Goal: Obtain resource: Obtain resource

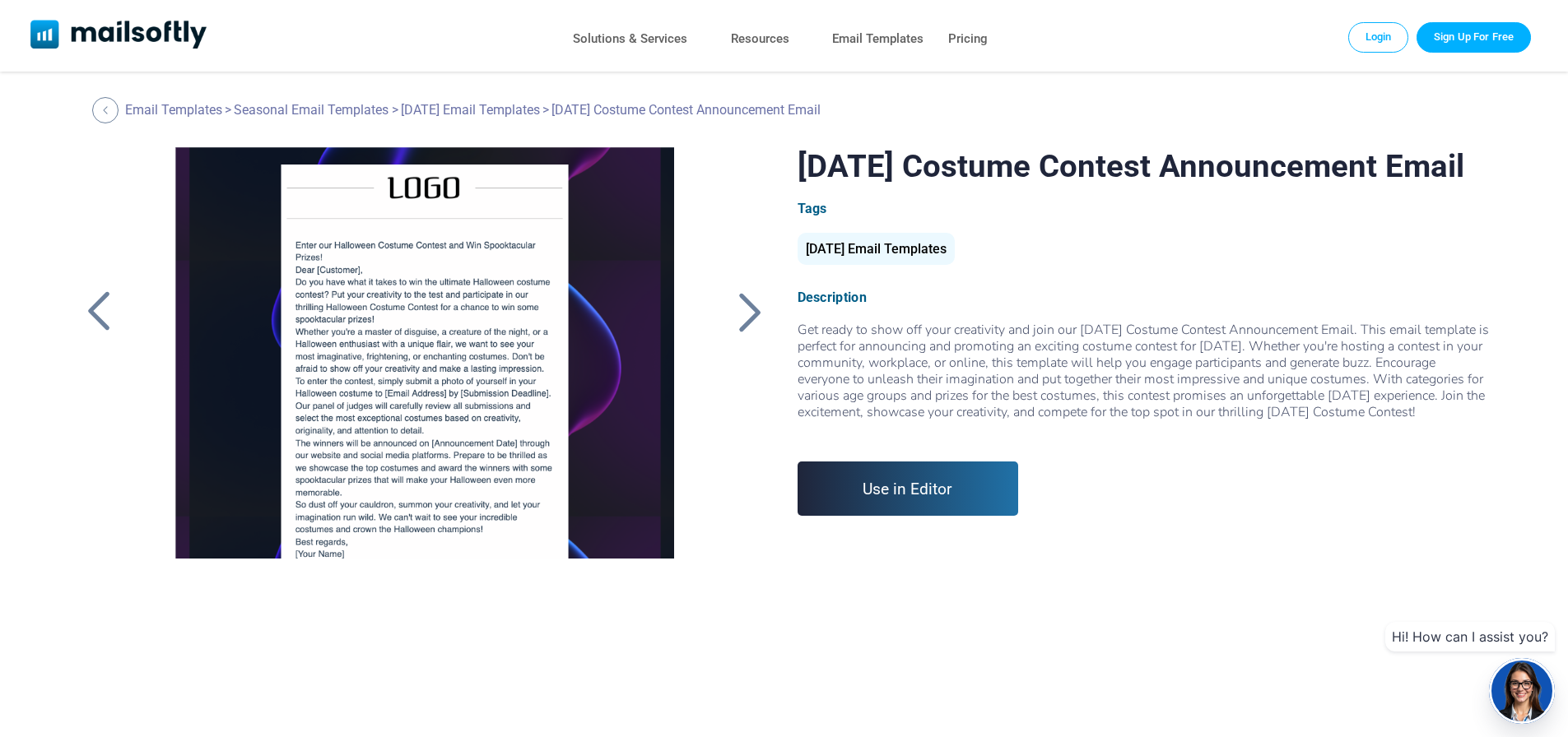
click at [742, 309] on div at bounding box center [751, 312] width 41 height 43
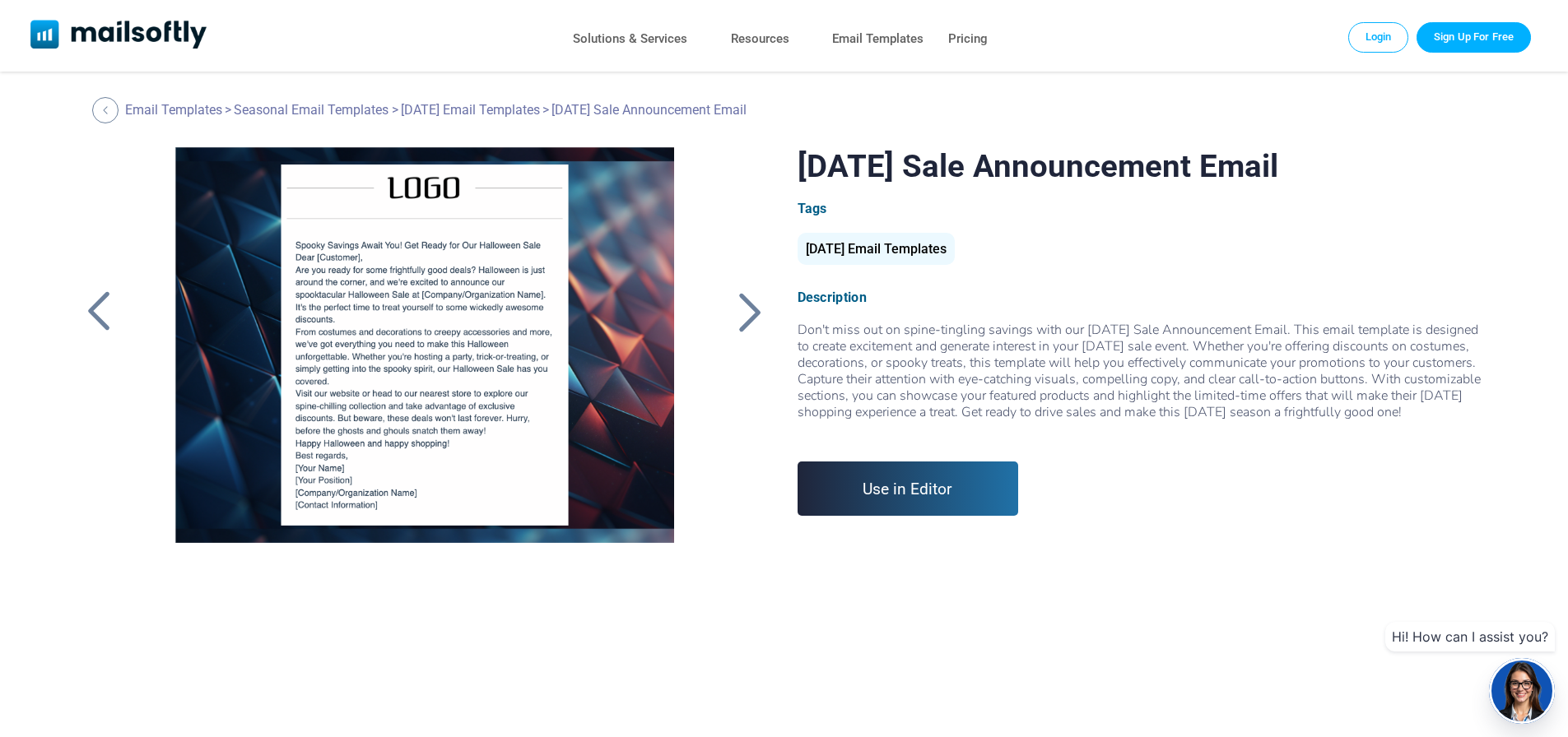
click at [753, 316] on div at bounding box center [751, 312] width 41 height 43
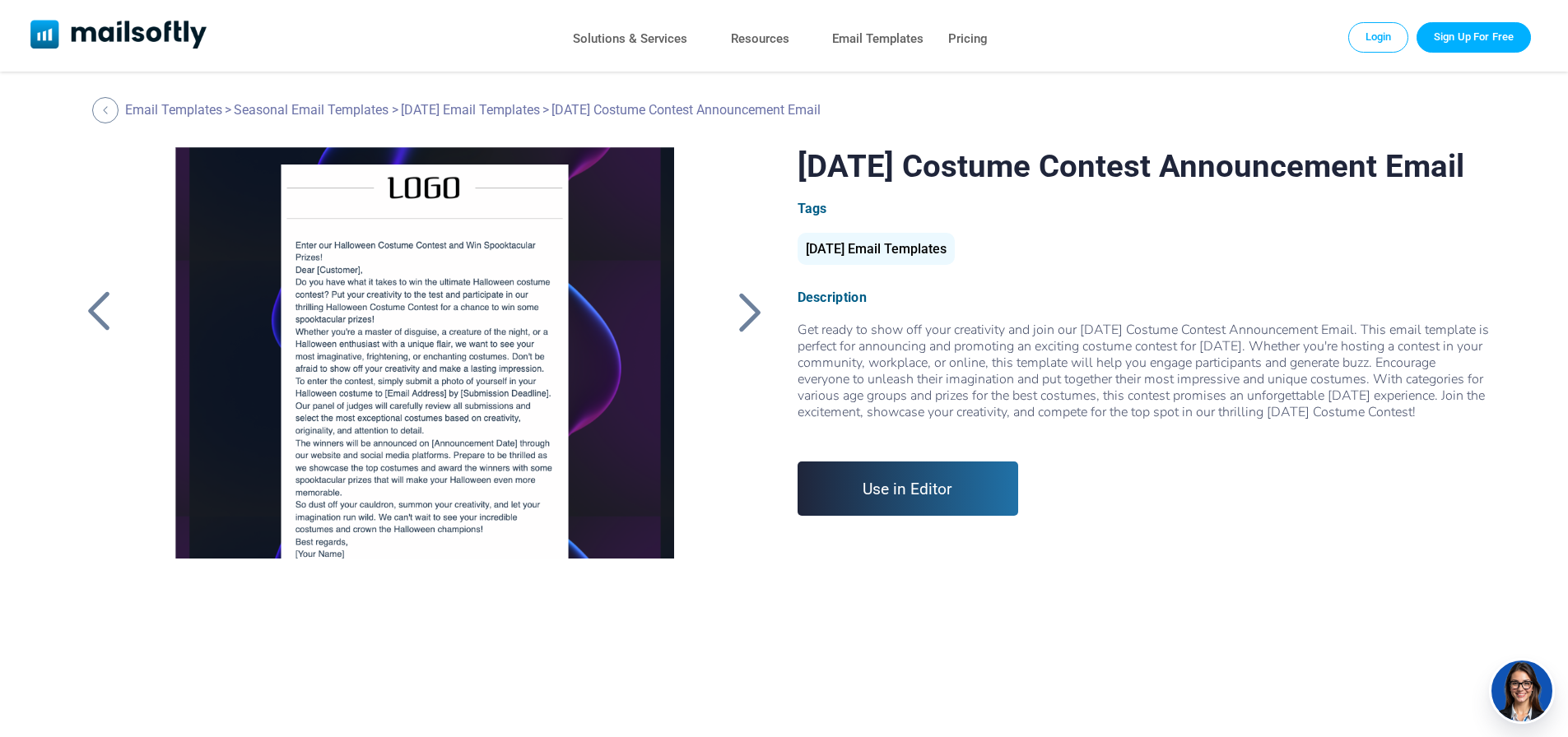
click at [746, 317] on div at bounding box center [751, 312] width 41 height 43
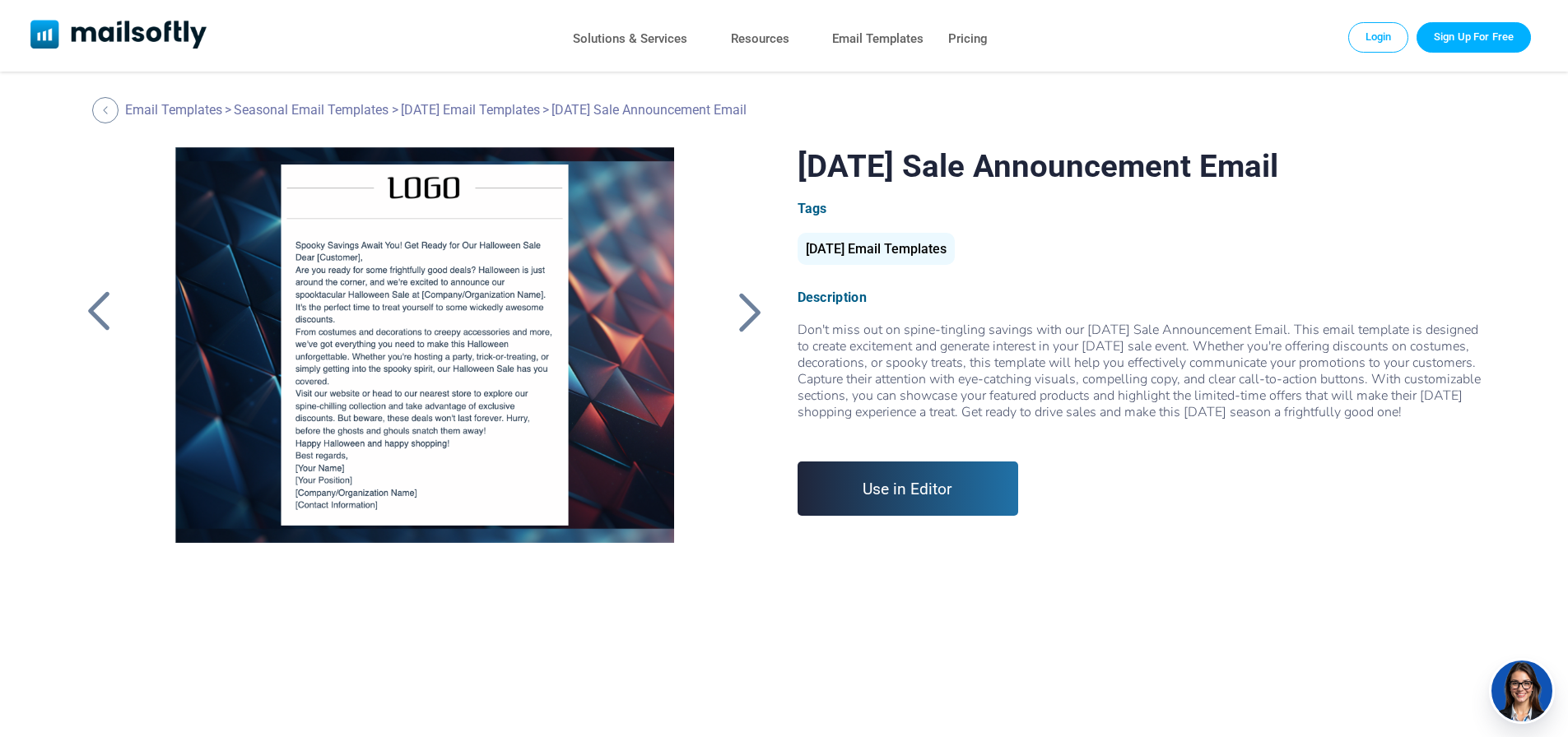
click at [746, 317] on div at bounding box center [751, 312] width 41 height 43
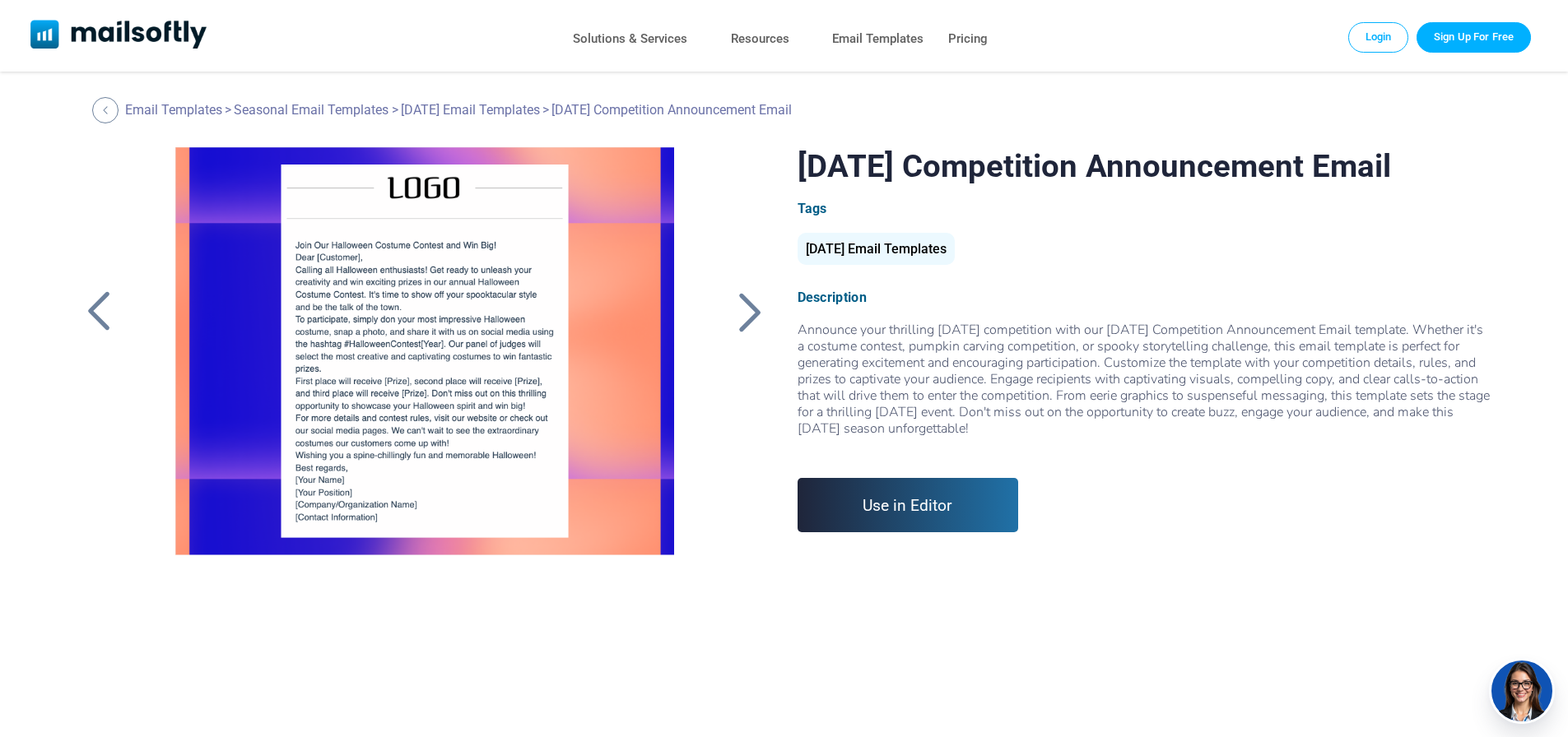
click at [746, 317] on div at bounding box center [751, 312] width 41 height 43
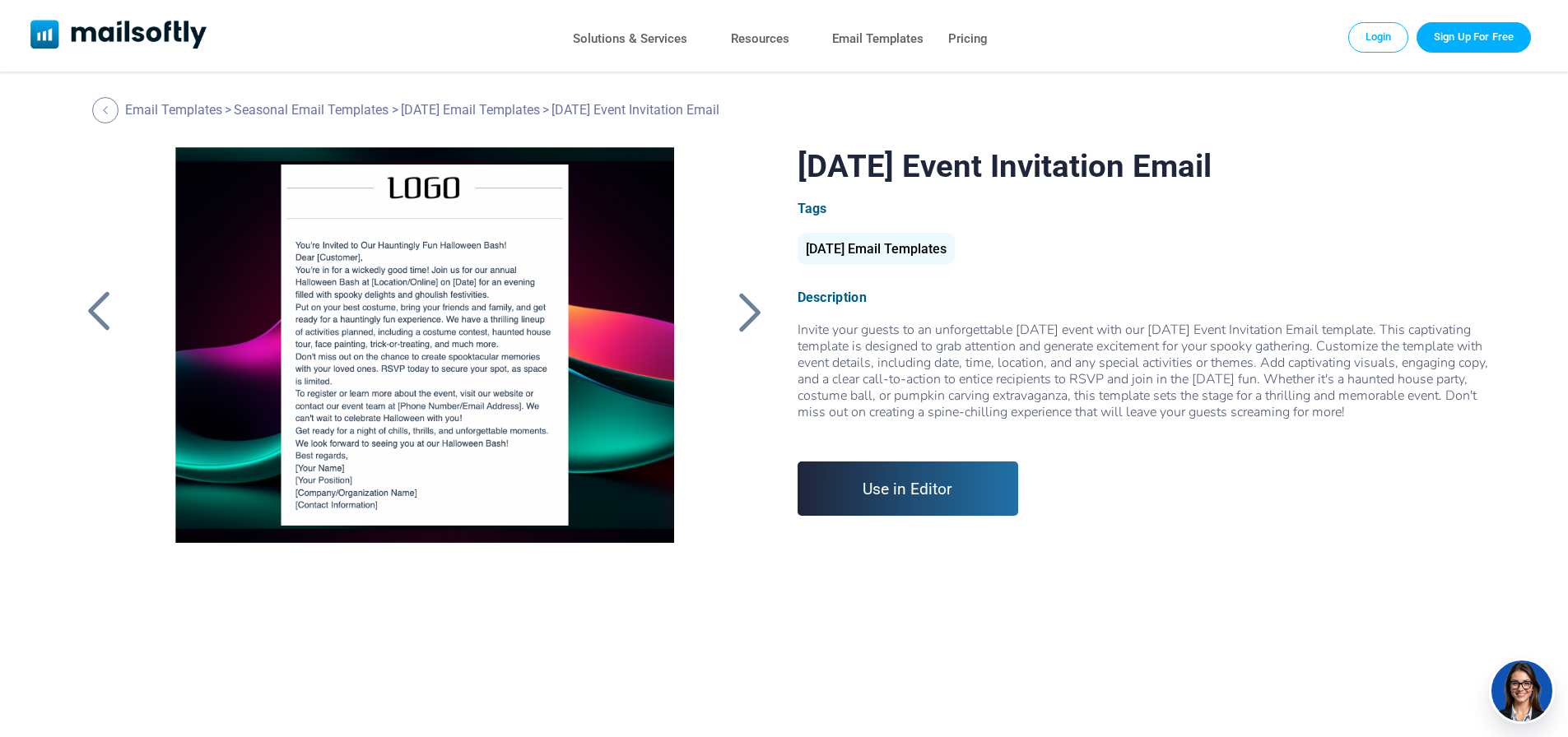
click at [746, 317] on div at bounding box center [751, 312] width 41 height 43
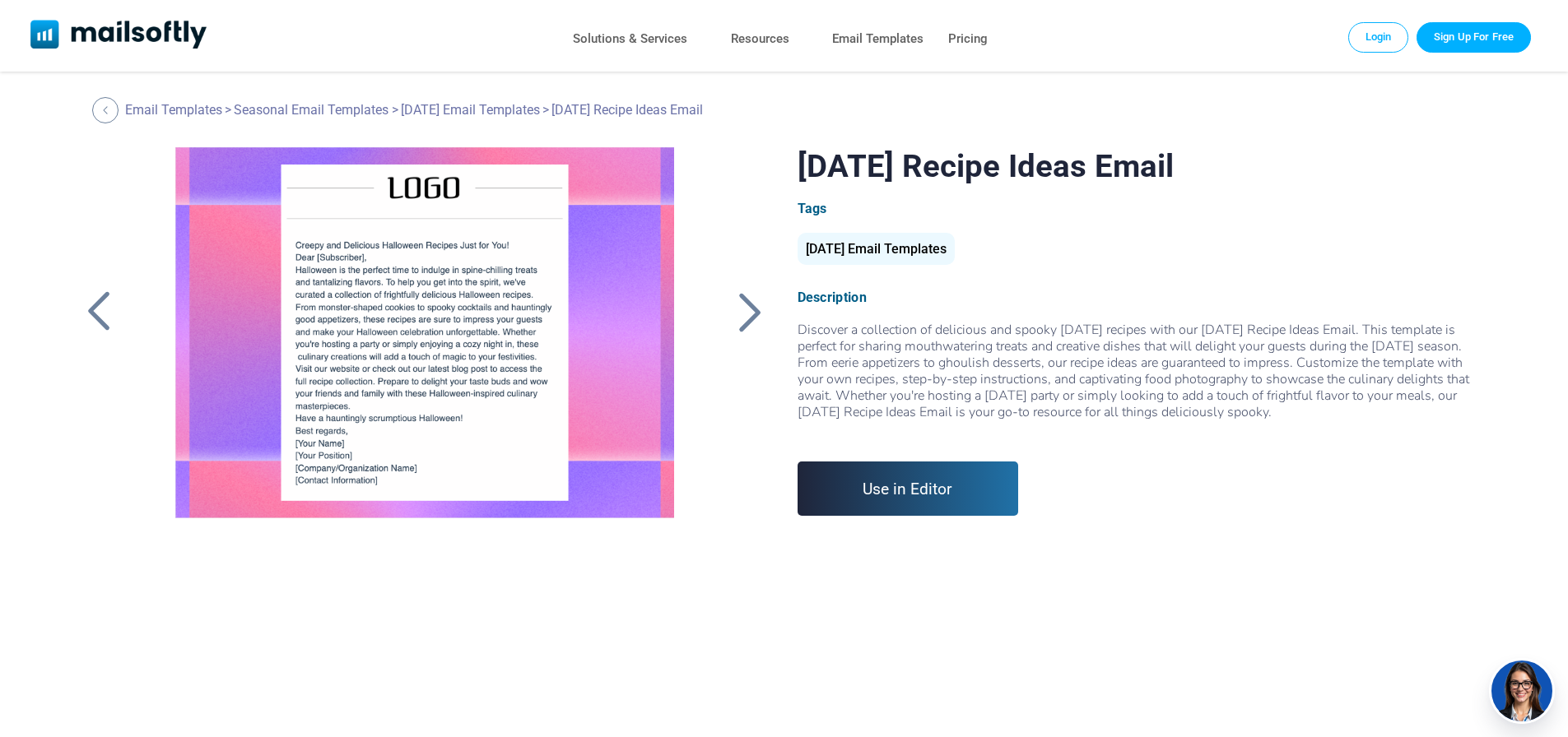
click at [748, 313] on div at bounding box center [751, 312] width 41 height 43
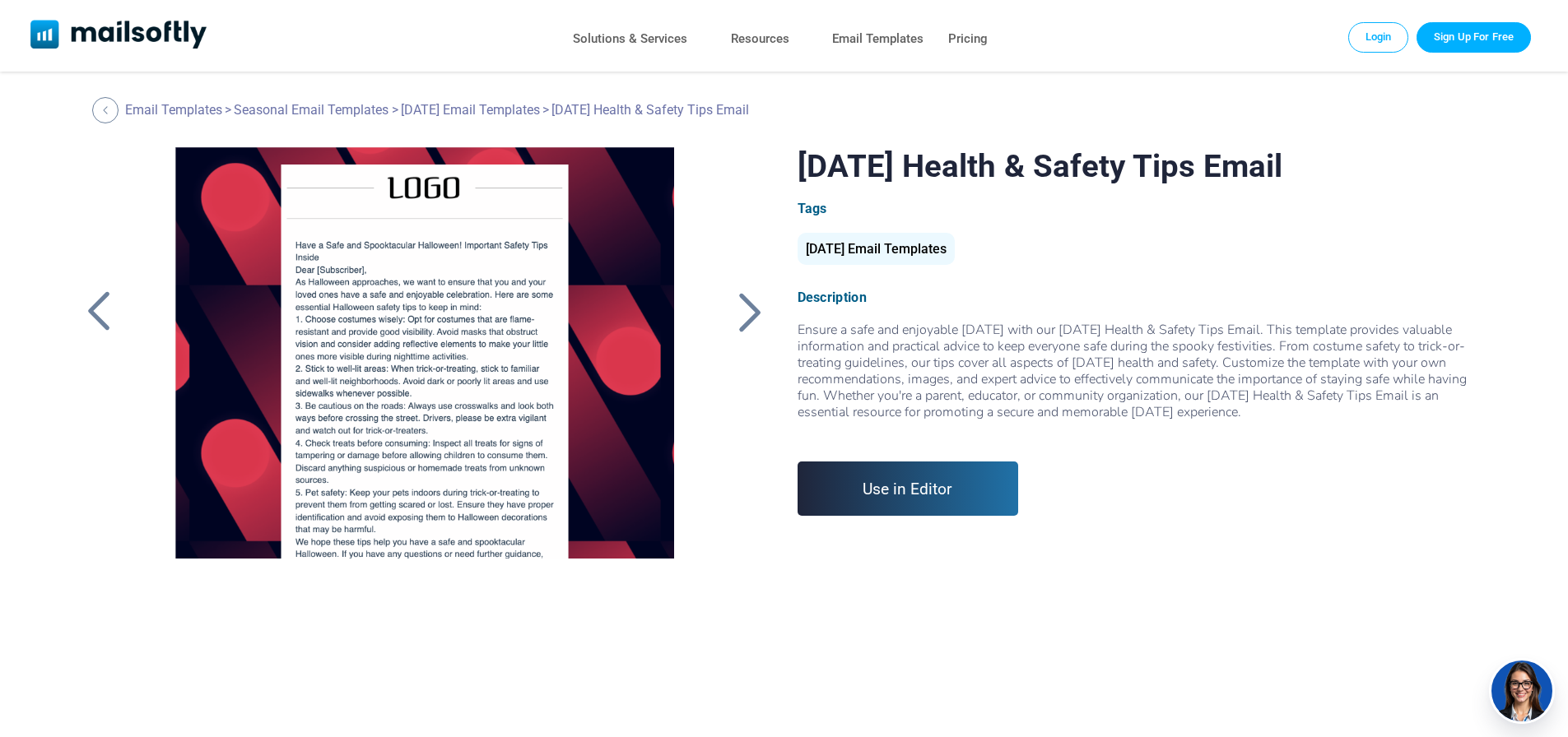
click at [748, 313] on div at bounding box center [751, 312] width 41 height 43
